Goal: Information Seeking & Learning: Learn about a topic

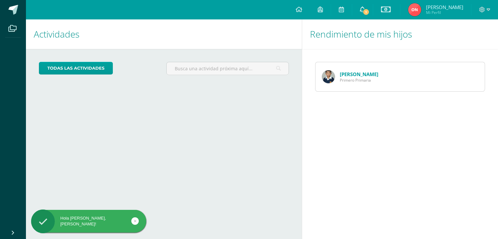
click at [370, 12] on span "1" at bounding box center [365, 11] width 7 height 7
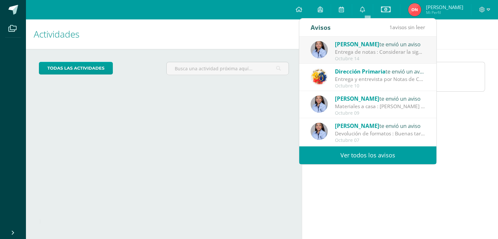
click at [370, 55] on div "Entrega de notas : Considerar la siguiente información para entrega de notas." at bounding box center [380, 51] width 90 height 7
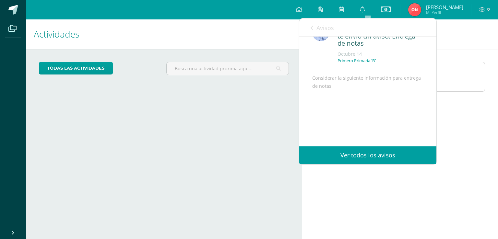
scroll to position [63, 0]
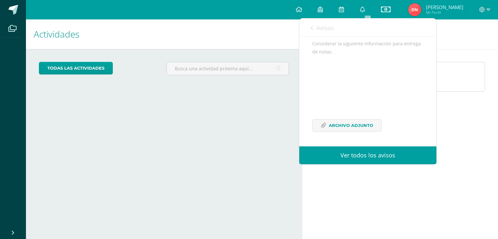
drag, startPoint x: 360, startPoint y: 103, endPoint x: 317, endPoint y: 95, distance: 44.3
click at [318, 92] on div "Considerar la siguiente información para entrega de notas. Archivo Adjunto" at bounding box center [367, 90] width 111 height 100
click at [338, 125] on span "Archivo Adjunto" at bounding box center [351, 126] width 44 height 12
click at [225, 137] on div "Cargando actividades" at bounding box center [164, 134] width 250 height 12
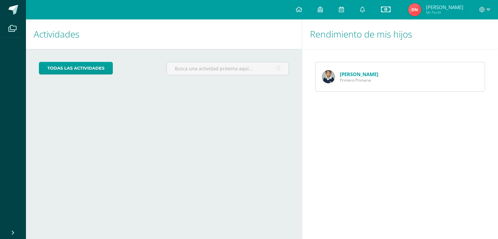
click at [331, 77] on img at bounding box center [328, 76] width 13 height 13
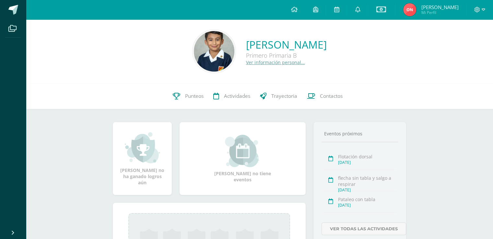
click at [358, 75] on div "Adrian Mateo Navarro Orozco Primero Primaria B Ver información personal..." at bounding box center [259, 51] width 467 height 64
click at [194, 53] on img at bounding box center [214, 51] width 41 height 41
click at [246, 63] on link "Ver información personal..." at bounding box center [275, 62] width 59 height 6
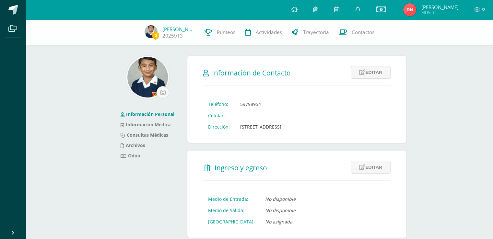
click at [148, 75] on img at bounding box center [147, 77] width 41 height 41
click at [147, 74] on img at bounding box center [147, 77] width 41 height 41
click at [485, 9] on icon at bounding box center [484, 9] width 4 height 2
click at [467, 44] on span "Cerrar sesión" at bounding box center [462, 44] width 29 height 6
